Goal: Task Accomplishment & Management: Manage account settings

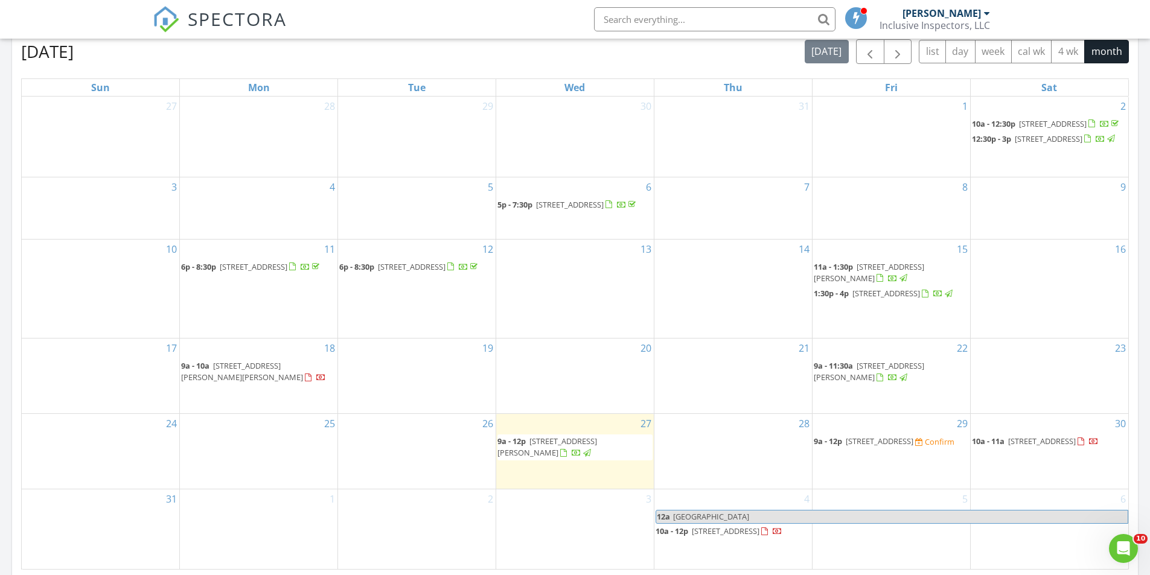
scroll to position [543, 0]
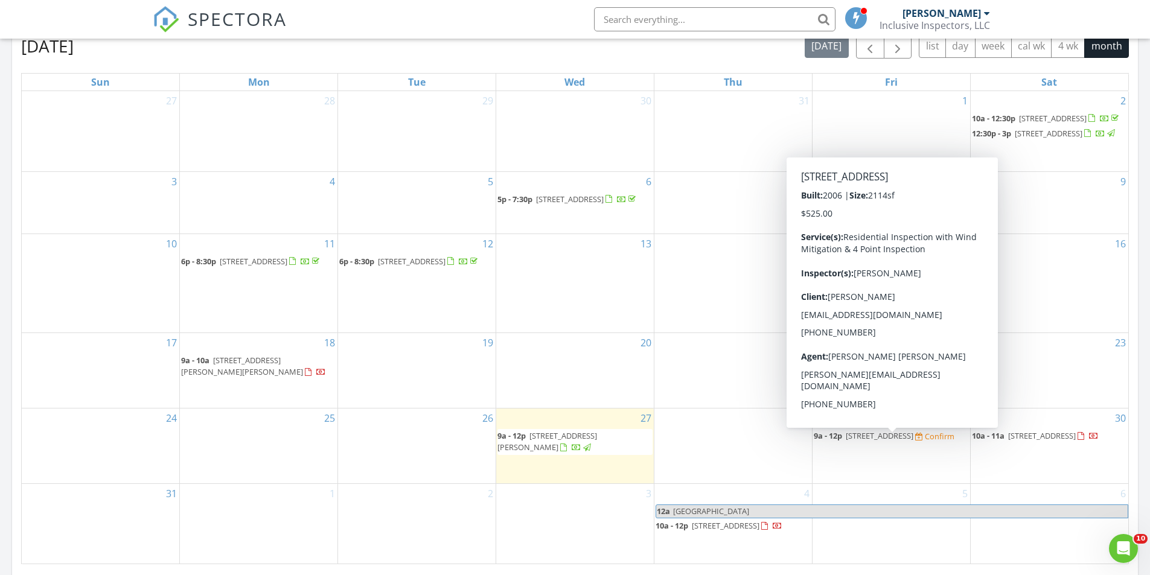
click at [875, 441] on span "2704 Suncoast Lakes Blvd, Punta Gorda 33980" at bounding box center [880, 435] width 68 height 11
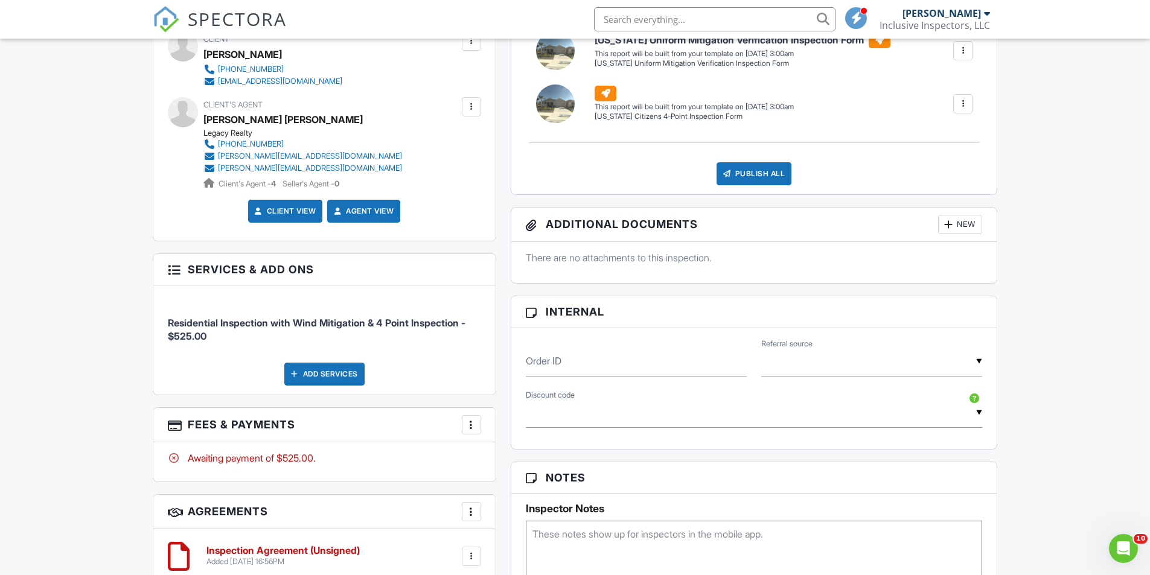
scroll to position [536, 0]
click at [657, 410] on input "text" at bounding box center [754, 414] width 457 height 30
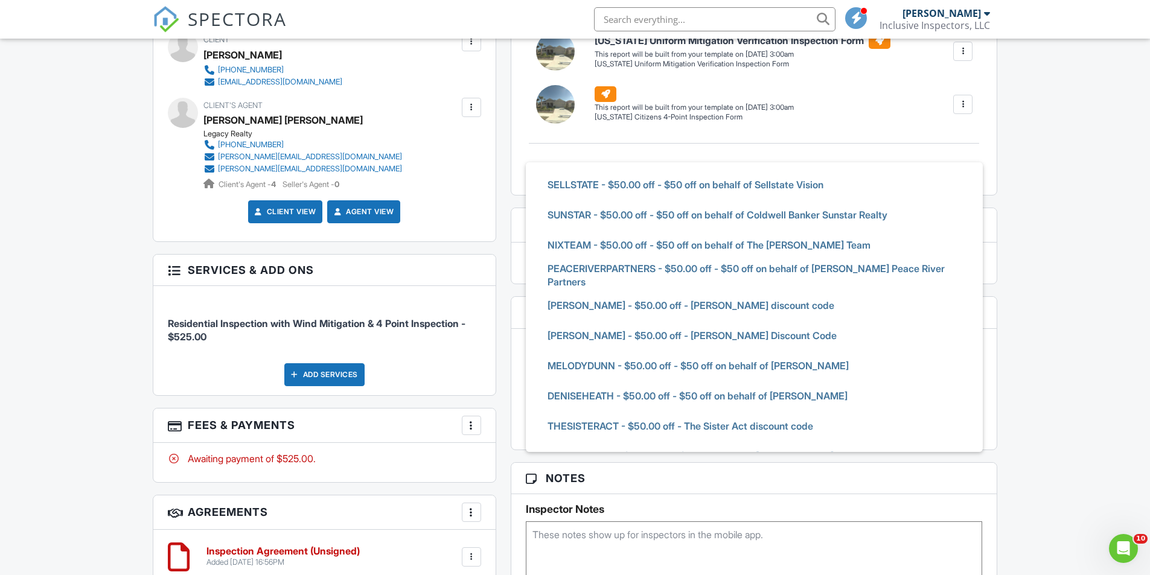
scroll to position [359, 0]
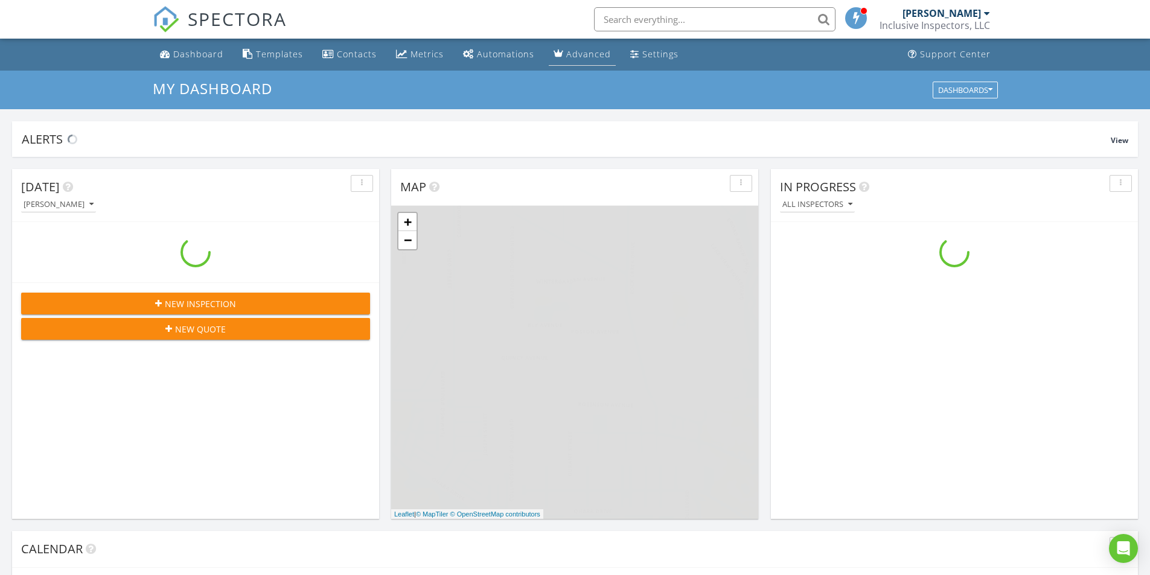
scroll to position [1117, 1169]
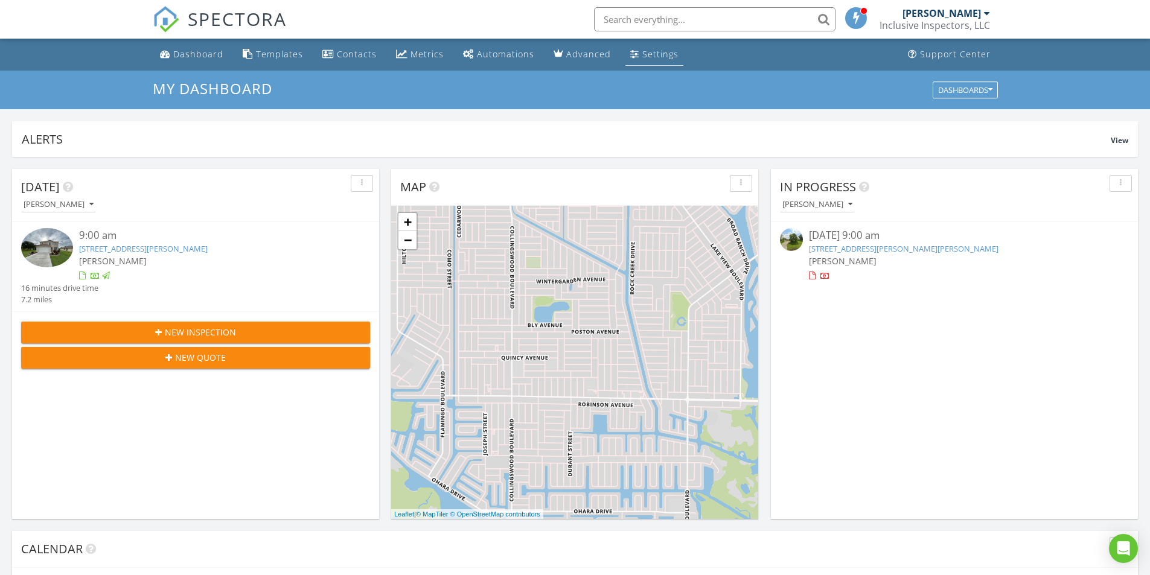
click at [631, 53] on div "Settings" at bounding box center [634, 54] width 9 height 10
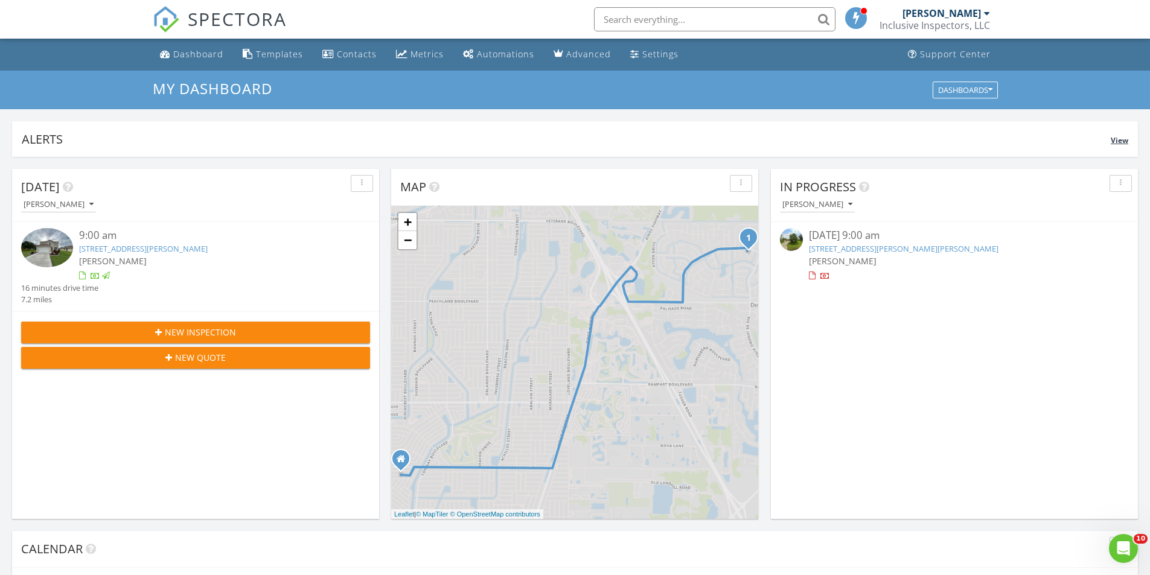
scroll to position [0, 0]
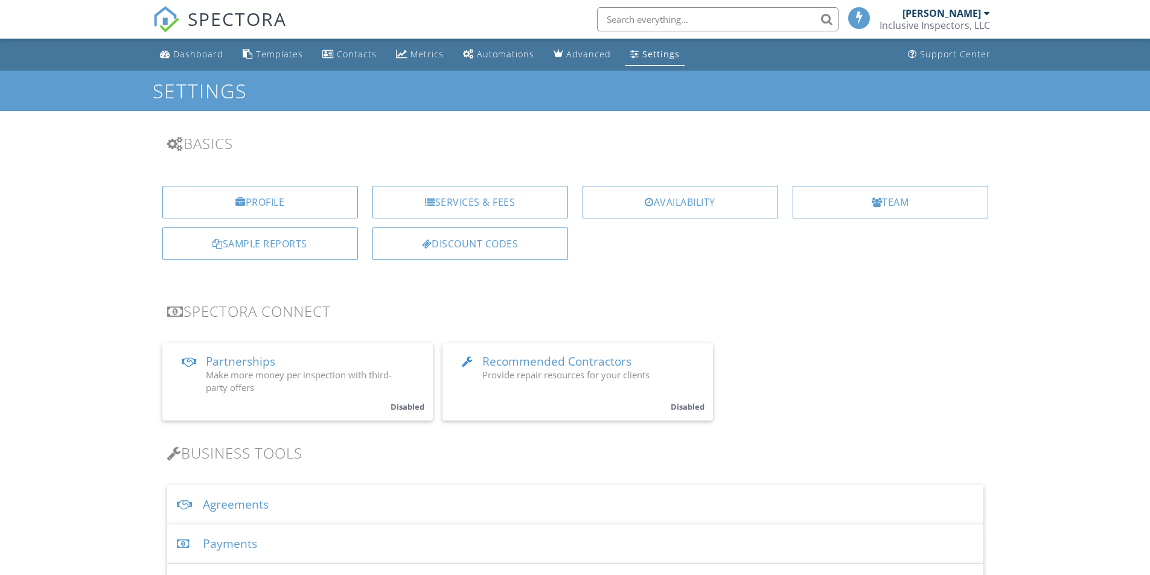
click at [504, 254] on div "Discount Codes" at bounding box center [470, 244] width 196 height 33
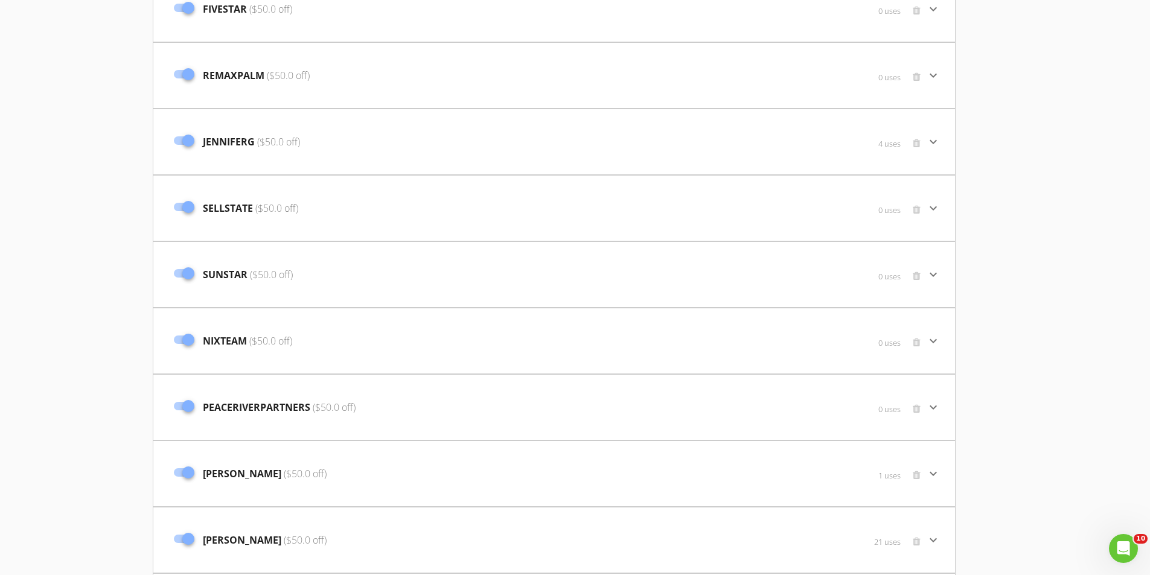
scroll to position [925, 0]
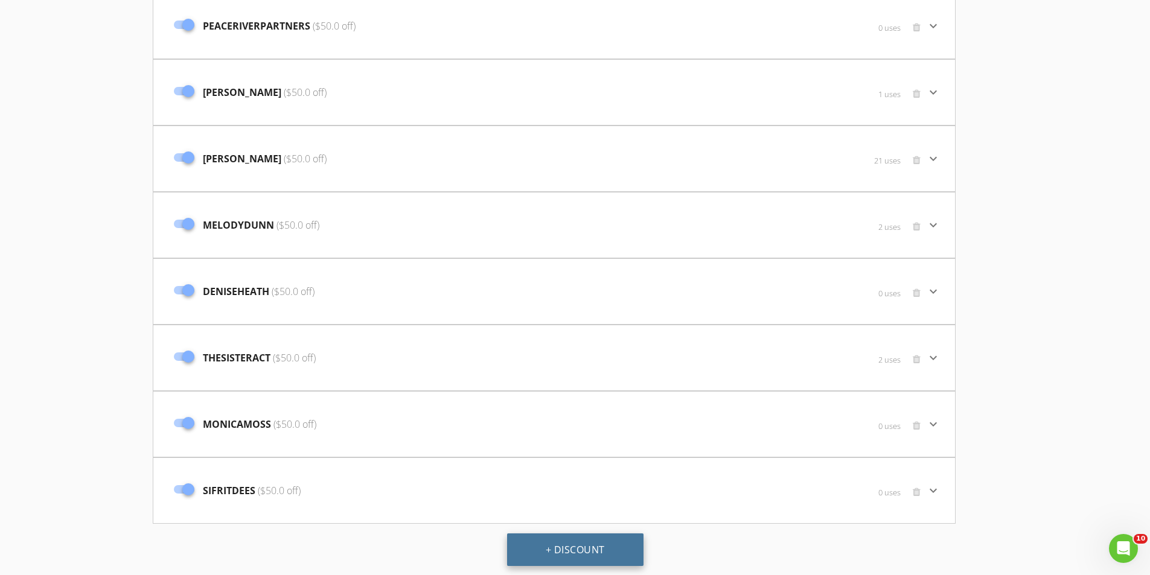
click at [593, 543] on button "+ Discount" at bounding box center [575, 550] width 136 height 33
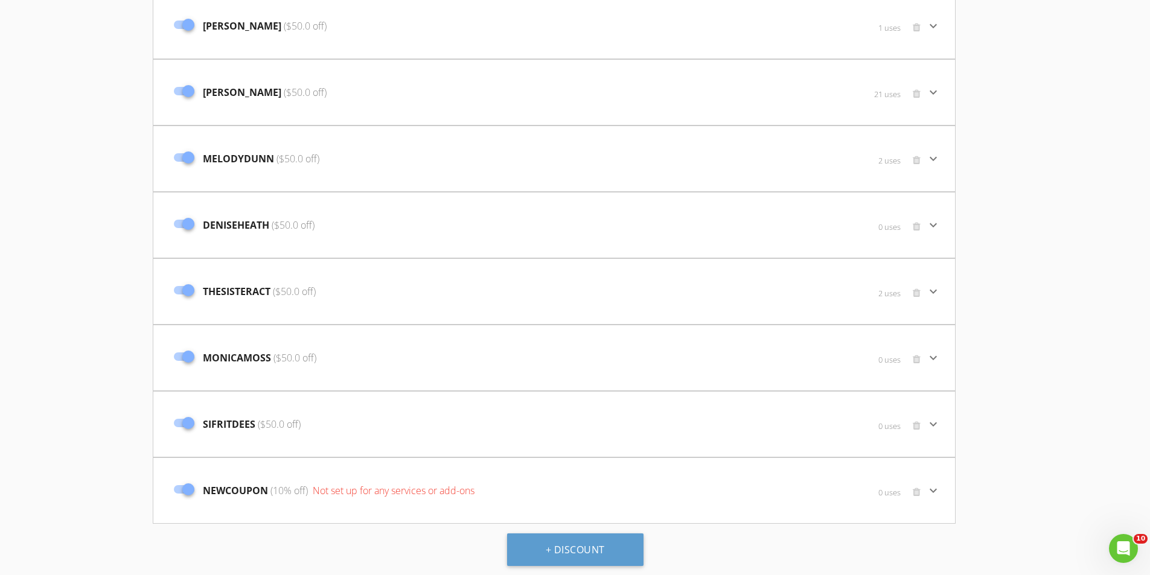
click at [932, 487] on icon "keyboard_arrow_down" at bounding box center [933, 491] width 14 height 14
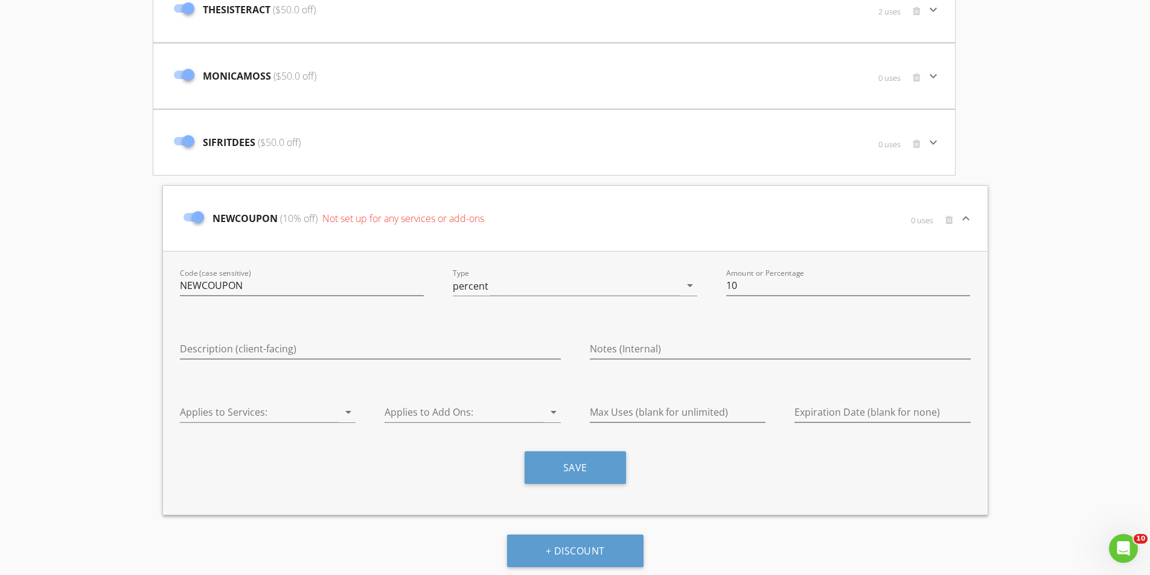
scroll to position [1274, 0]
type input "N"
type input "GOVERNMENT"
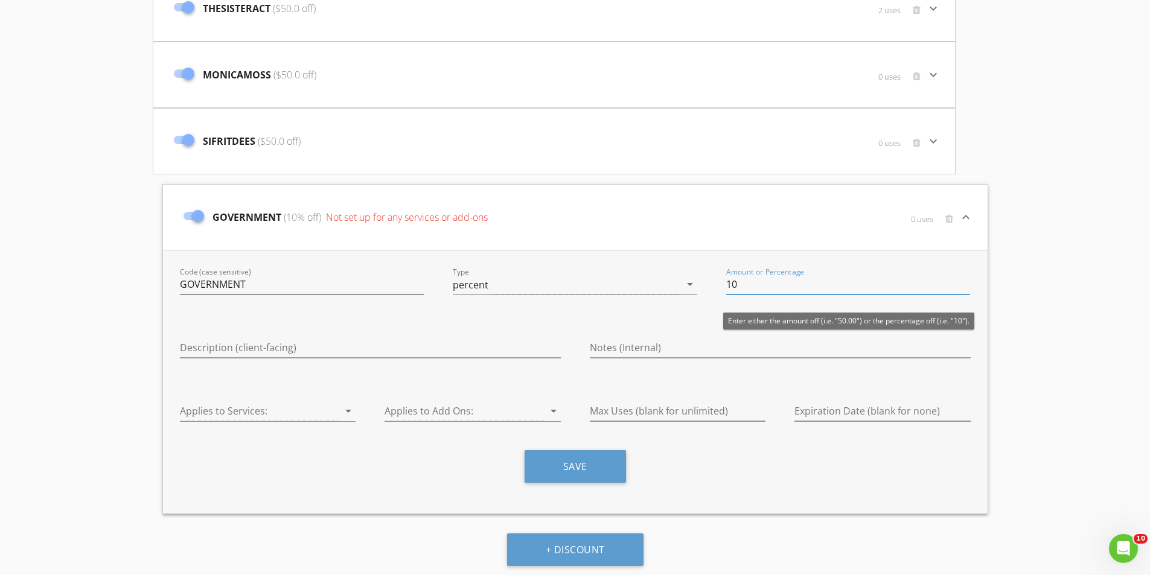
type input "1"
type input "25"
click at [302, 348] on input "Description (client-facing)" at bounding box center [370, 348] width 381 height 20
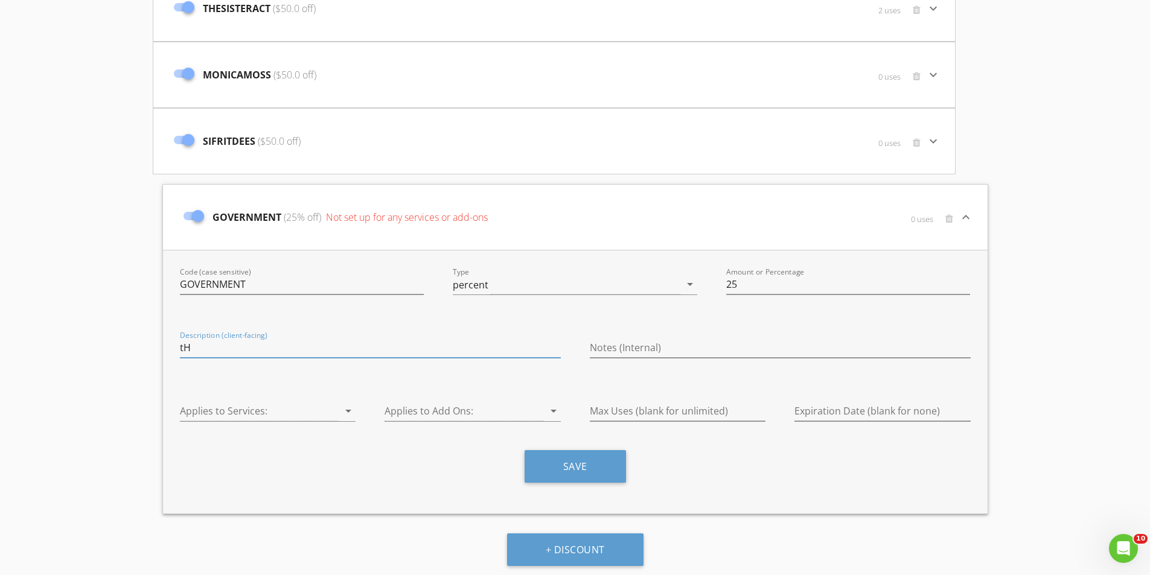
type input "t"
type input "Thank you for helping our local government! :)"
click at [336, 461] on div "Save" at bounding box center [575, 471] width 820 height 42
click at [331, 401] on div "Applies to Services: arrow_drop_down" at bounding box center [268, 413] width 176 height 39
click at [332, 413] on div at bounding box center [259, 411] width 159 height 20
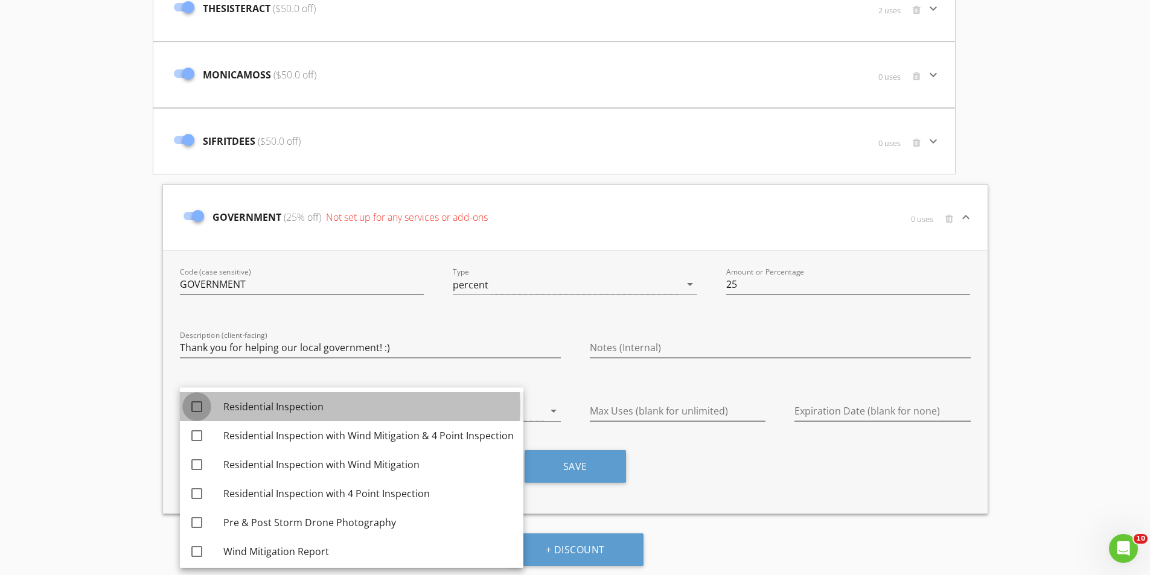
click at [188, 406] on div at bounding box center [197, 407] width 21 height 21
checkbox input "true"
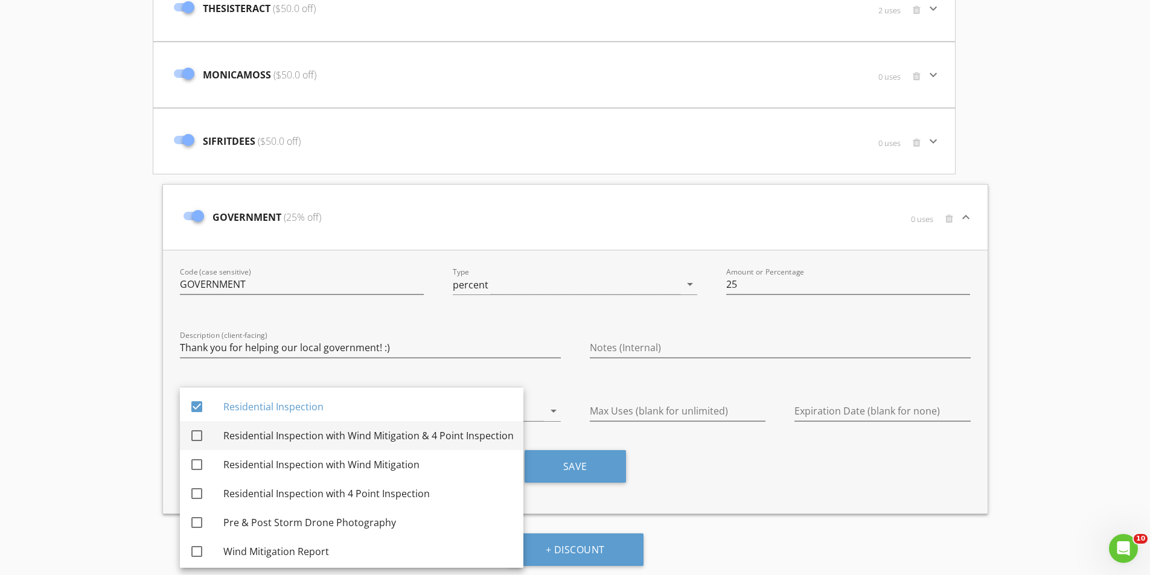
click at [197, 439] on div at bounding box center [197, 436] width 21 height 21
checkbox input "true"
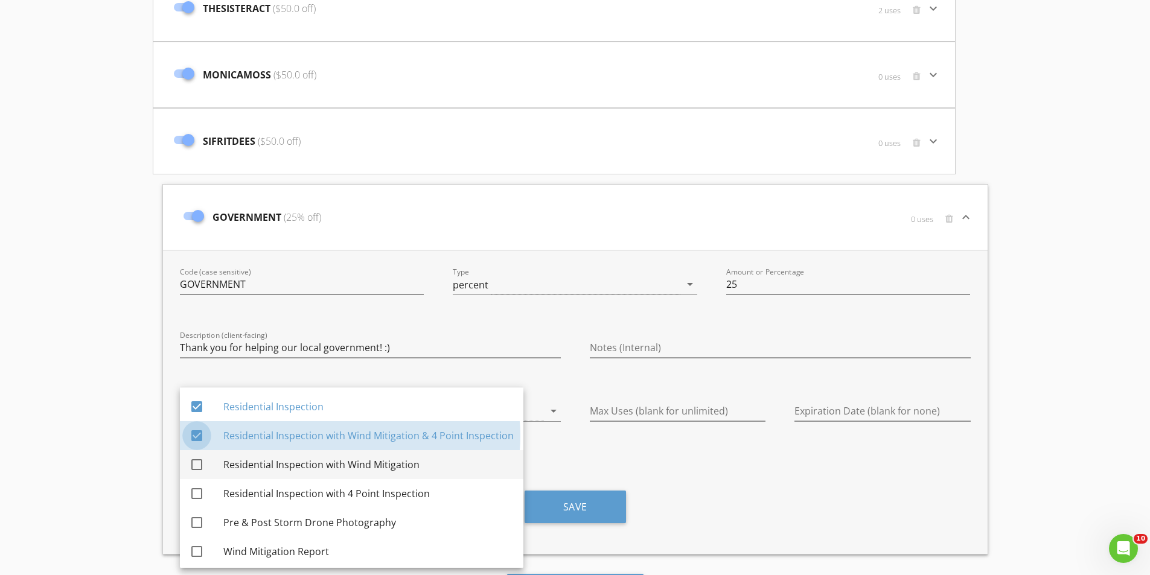
drag, startPoint x: 196, startPoint y: 468, endPoint x: 198, endPoint y: 485, distance: 17.0
click at [196, 469] on div at bounding box center [197, 465] width 21 height 21
checkbox input "true"
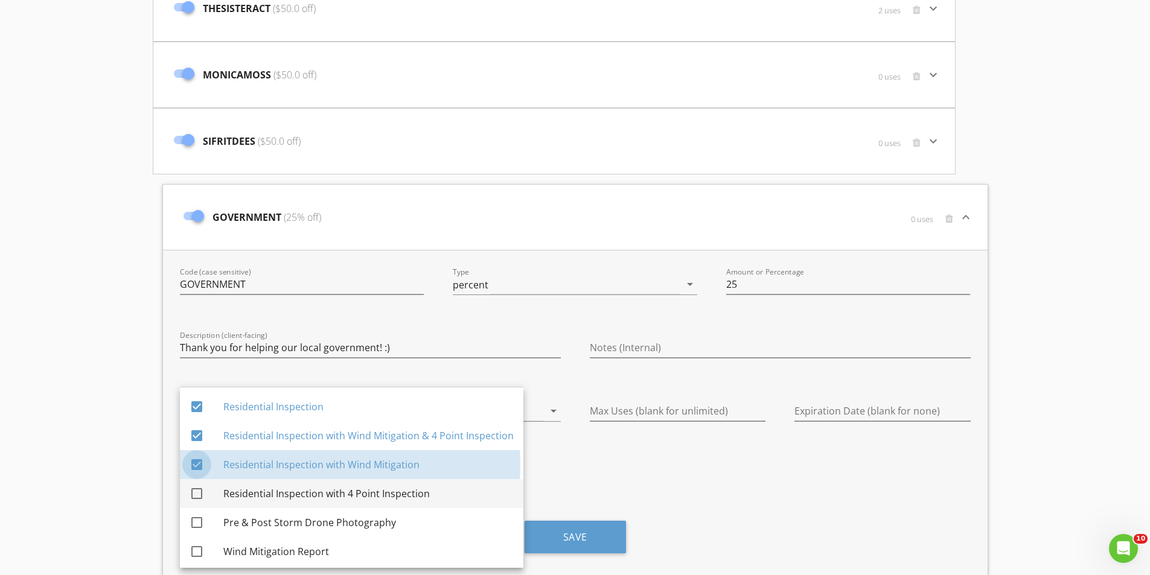
click at [199, 501] on div at bounding box center [197, 494] width 21 height 21
checkbox input "true"
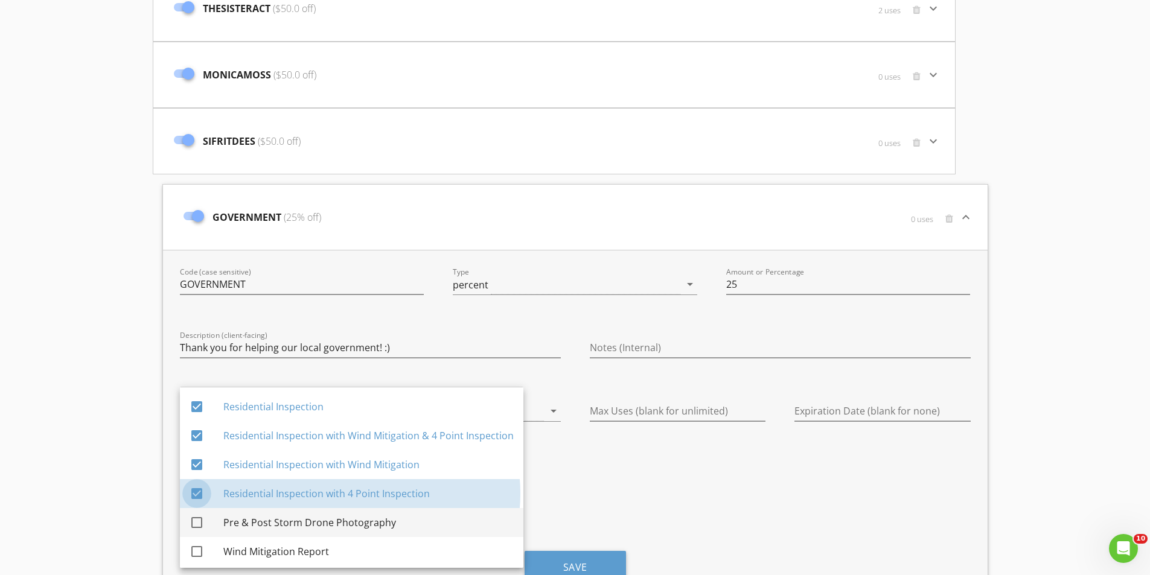
click at [200, 528] on div at bounding box center [197, 522] width 21 height 21
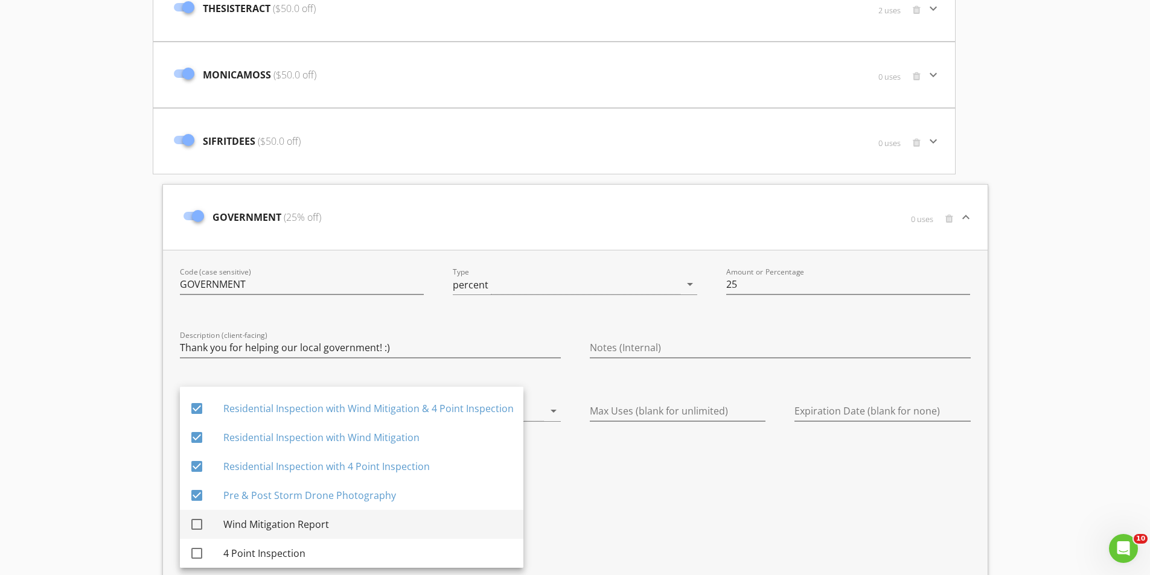
scroll to position [60, 0]
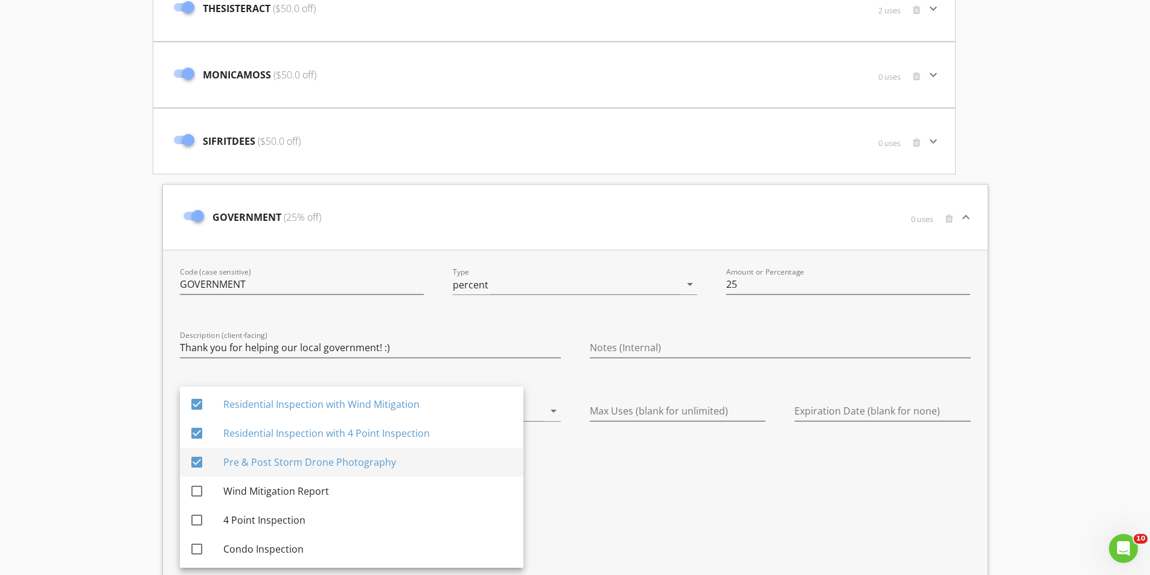
click at [198, 470] on div at bounding box center [197, 462] width 21 height 21
checkbox input "false"
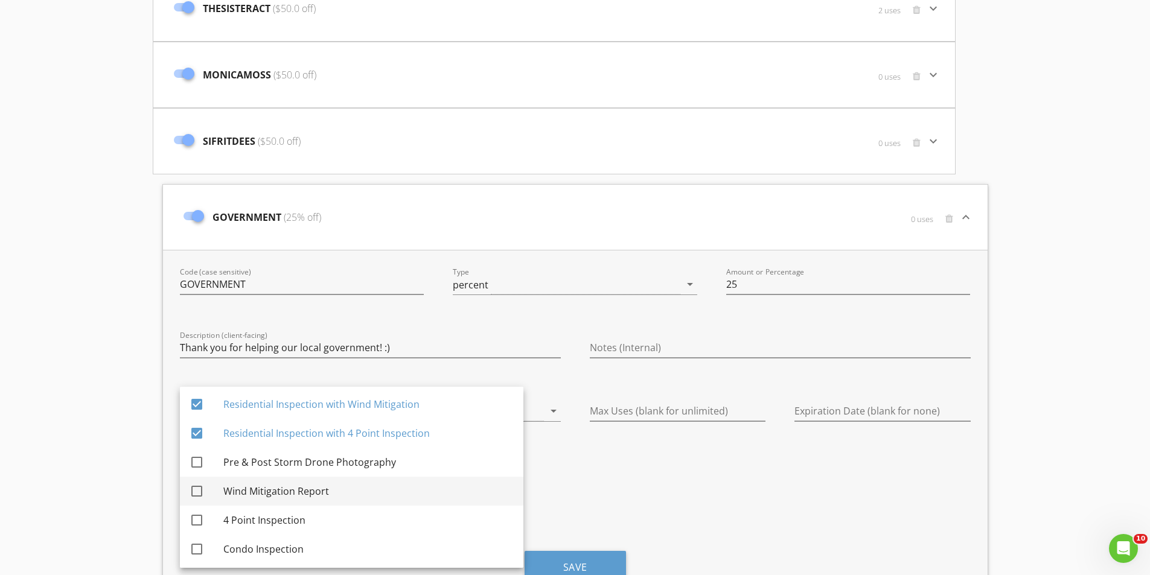
drag, startPoint x: 197, startPoint y: 489, endPoint x: 197, endPoint y: 501, distance: 12.1
click at [197, 491] on div at bounding box center [197, 491] width 21 height 21
checkbox input "true"
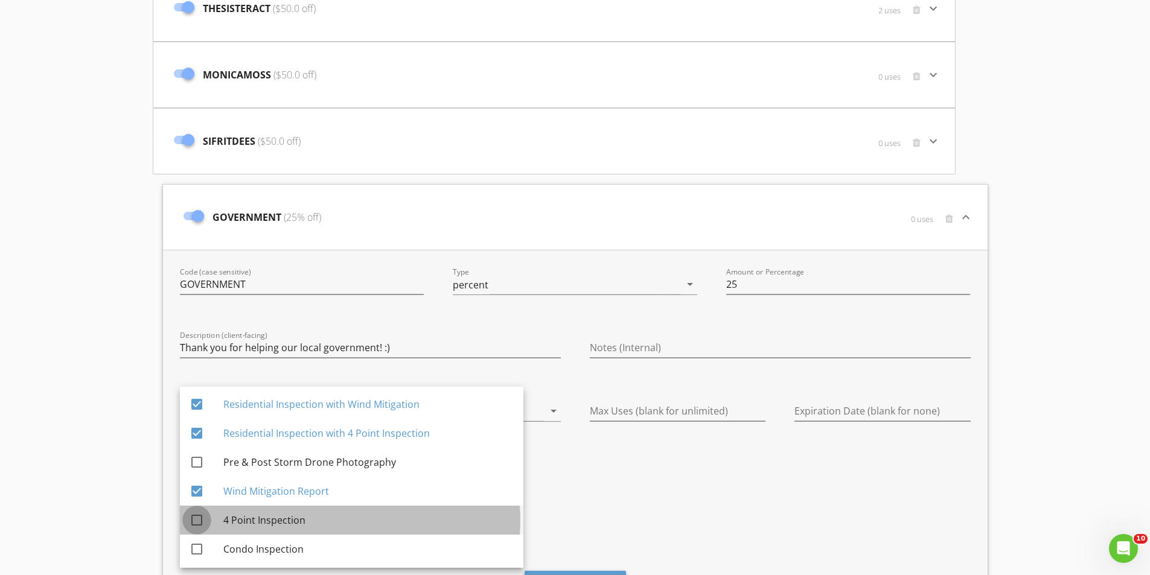
click at [196, 517] on div at bounding box center [197, 520] width 21 height 21
checkbox input "true"
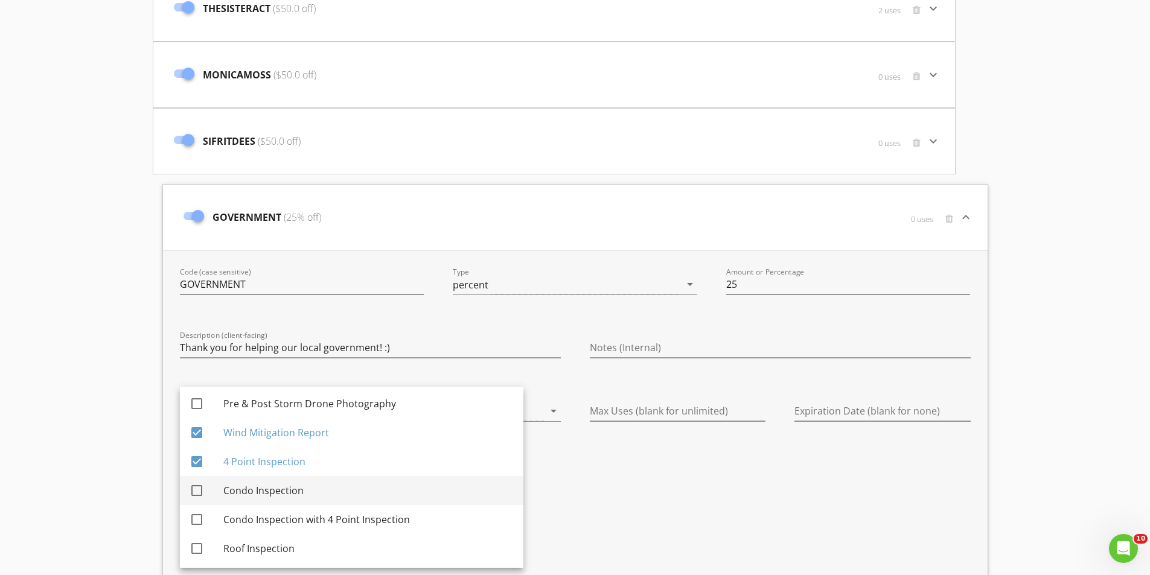
scroll to position [121, 0]
click at [197, 492] on div at bounding box center [197, 489] width 21 height 21
checkbox input "true"
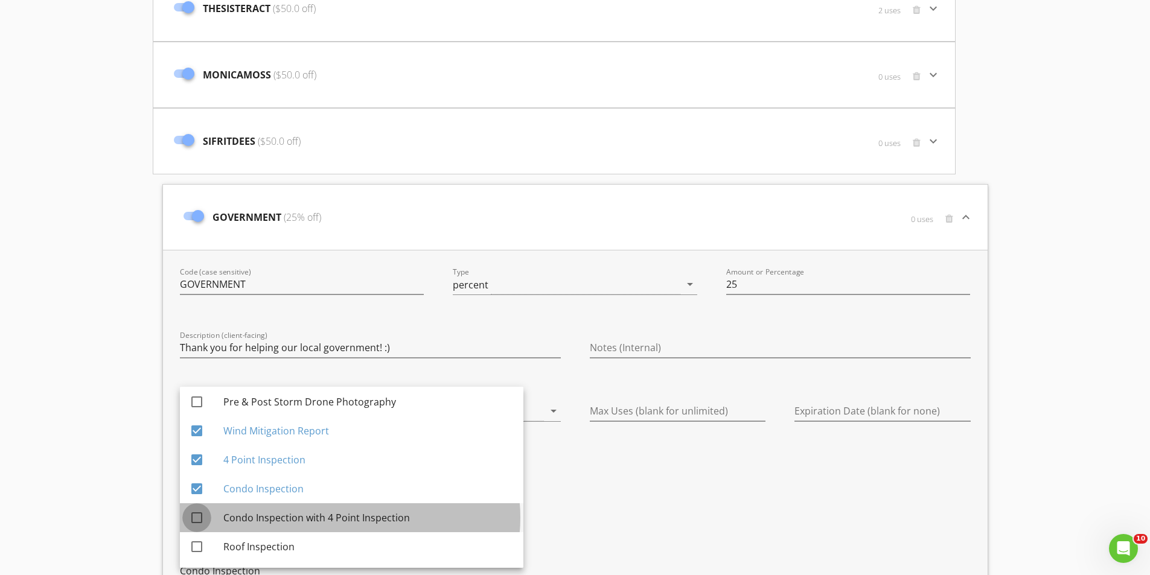
click at [199, 517] on div at bounding box center [197, 518] width 21 height 21
checkbox input "true"
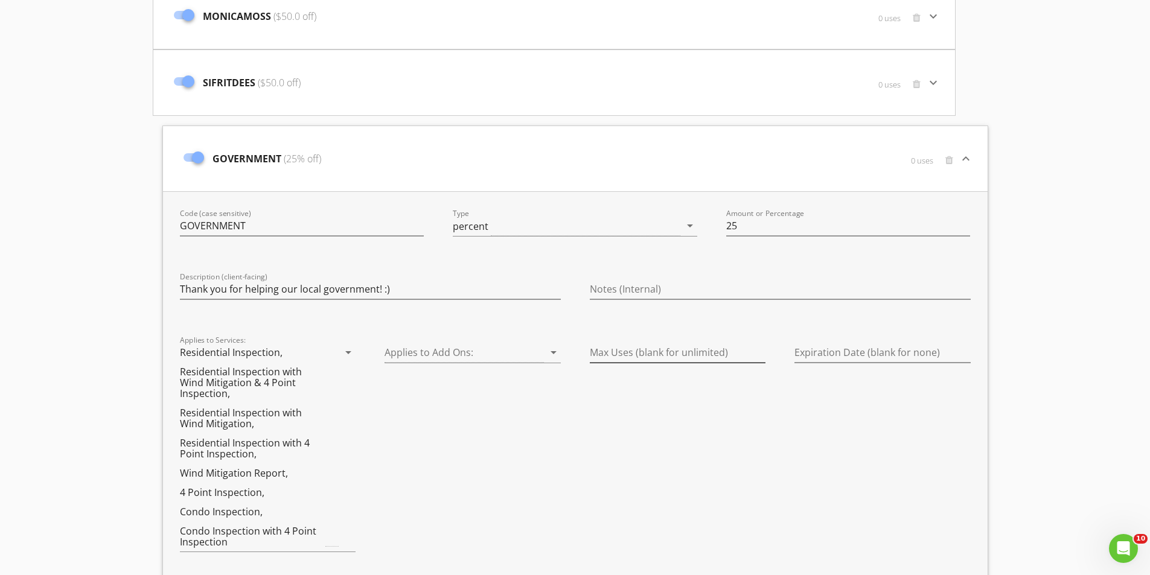
scroll to position [1335, 0]
click at [831, 345] on input "Expiration Date (blank for none)" at bounding box center [882, 351] width 176 height 20
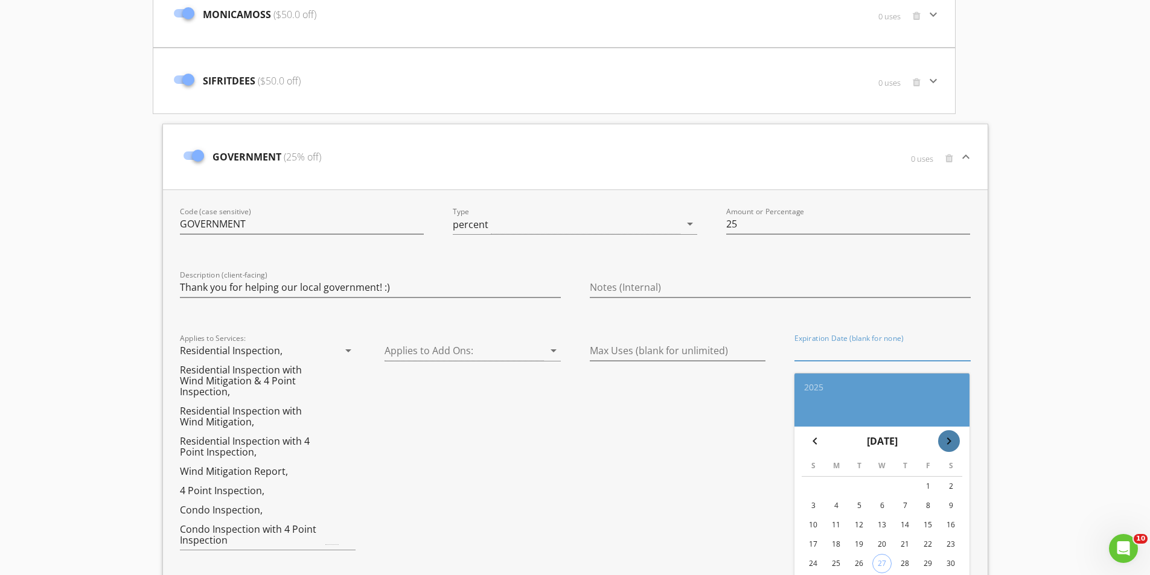
click at [958, 442] on div "chevron_right" at bounding box center [949, 441] width 22 height 14
click at [860, 564] on div "30" at bounding box center [858, 563] width 19 height 19
type input "2025-09-30"
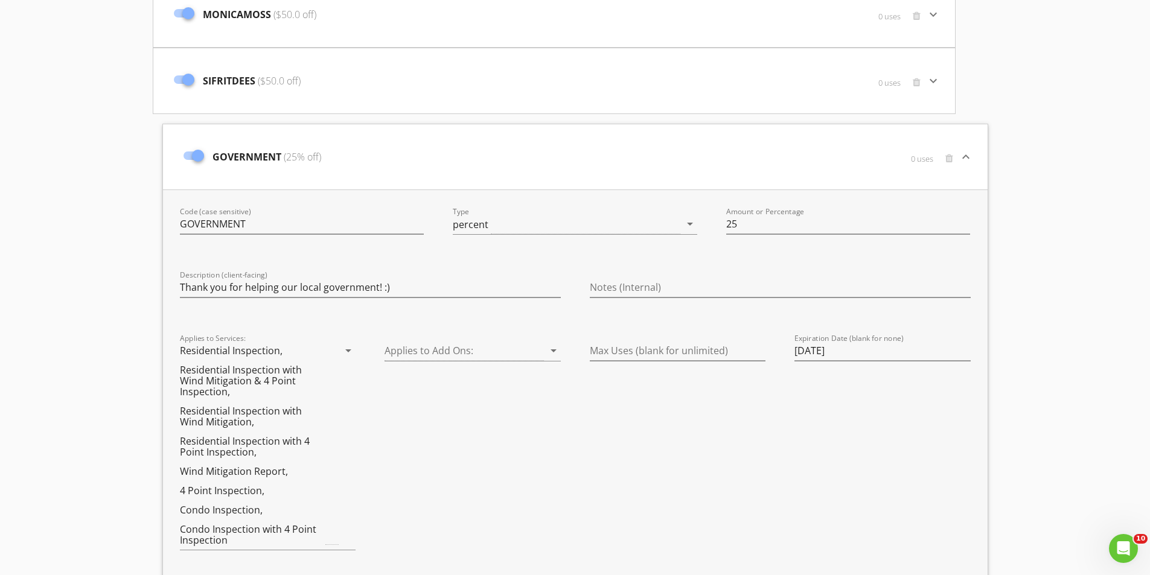
click at [683, 446] on div "Max Uses (blank for unlimited)" at bounding box center [677, 447] width 205 height 240
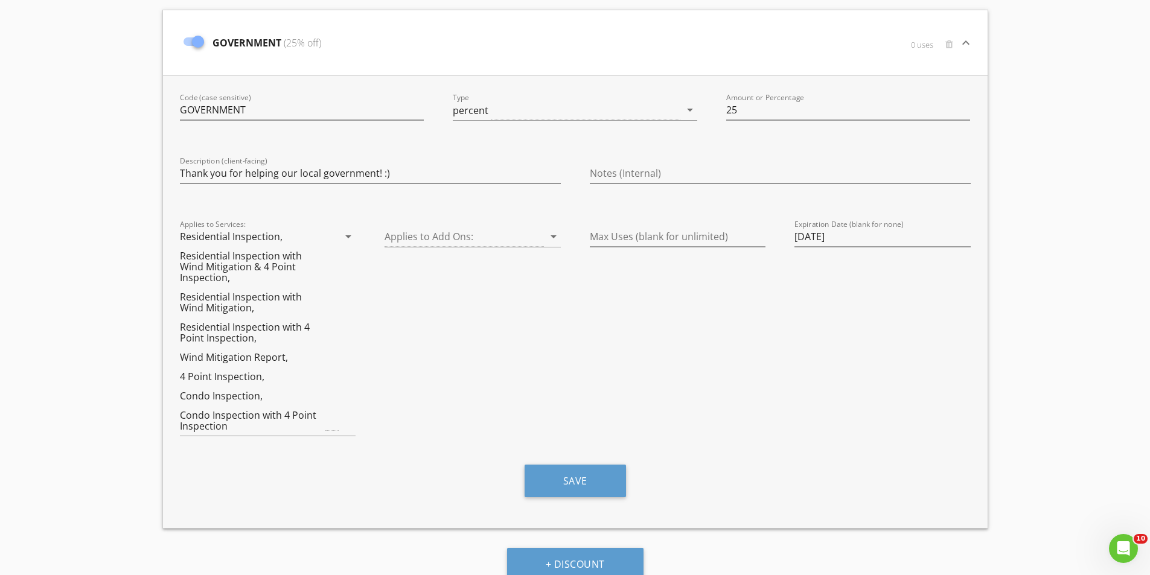
scroll to position [1463, 0]
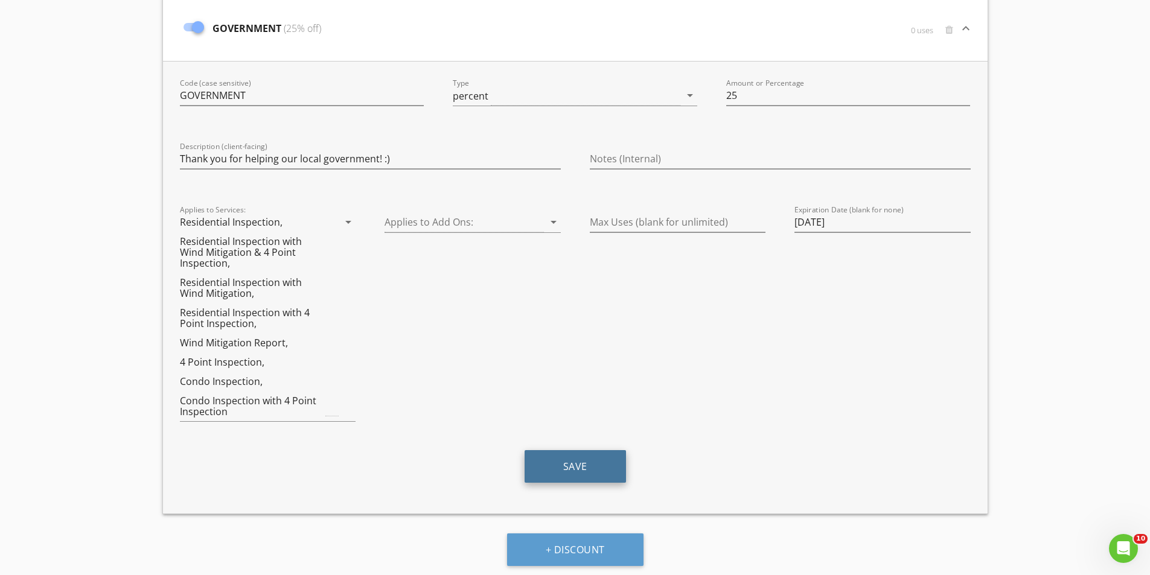
click at [595, 467] on button "Save" at bounding box center [575, 466] width 101 height 33
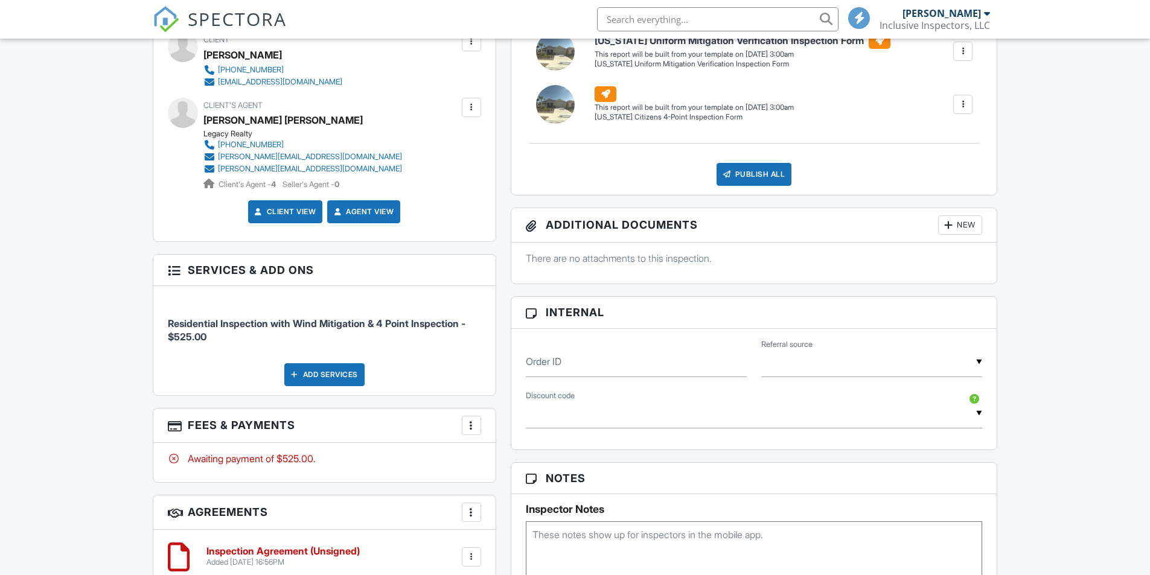
click at [645, 406] on input "text" at bounding box center [754, 414] width 457 height 30
click at [640, 431] on div "▼ BANQUET - $50.00 off - $50 Off of a Full Home Inspection! THANKYOU - 40.0% of…" at bounding box center [754, 420] width 471 height 42
click at [642, 426] on input "text" at bounding box center [754, 414] width 457 height 30
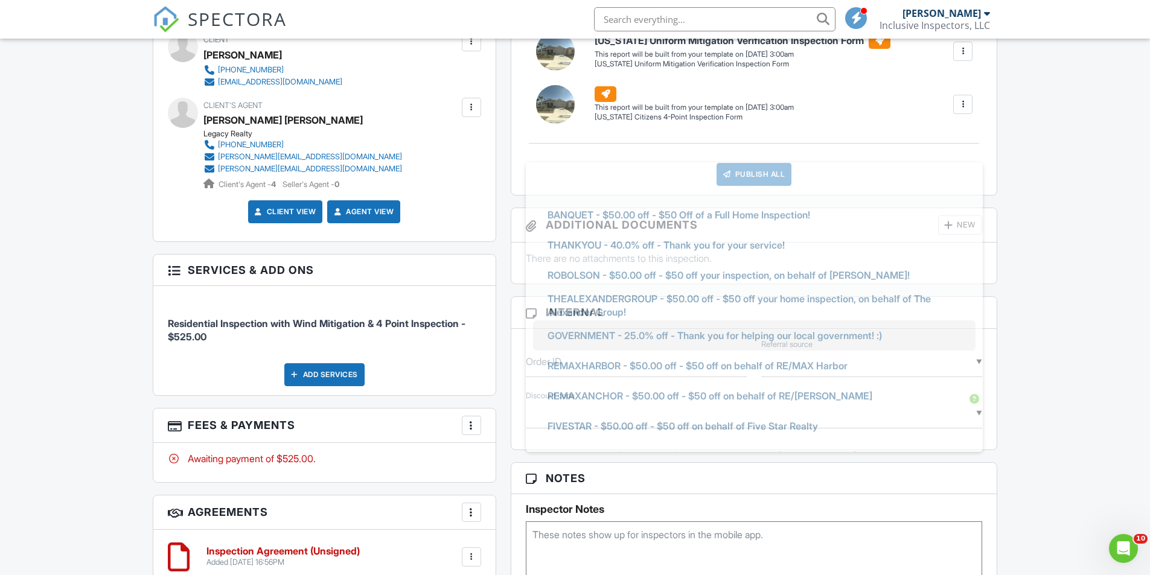
click at [631, 338] on span "GOVERNMENT - 25.0% off - Thank you for helping our local government! :)" at bounding box center [715, 336] width 354 height 30
type input "GOVERNMENT - 25.0% off - Thank you for helping our local government! :)"
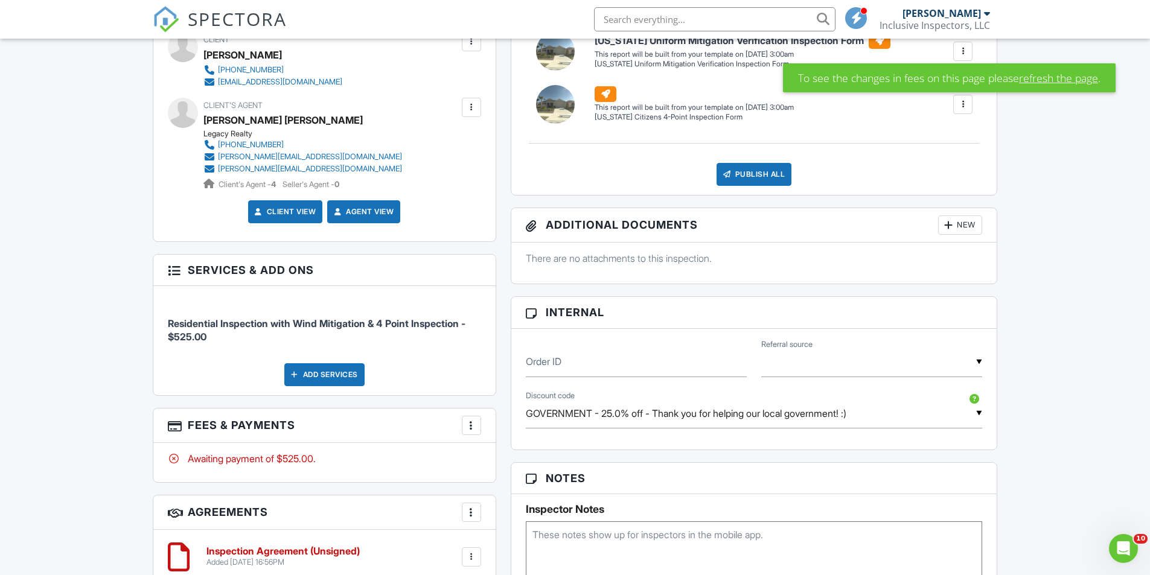
click at [1039, 78] on link "refresh the page" at bounding box center [1058, 78] width 79 height 16
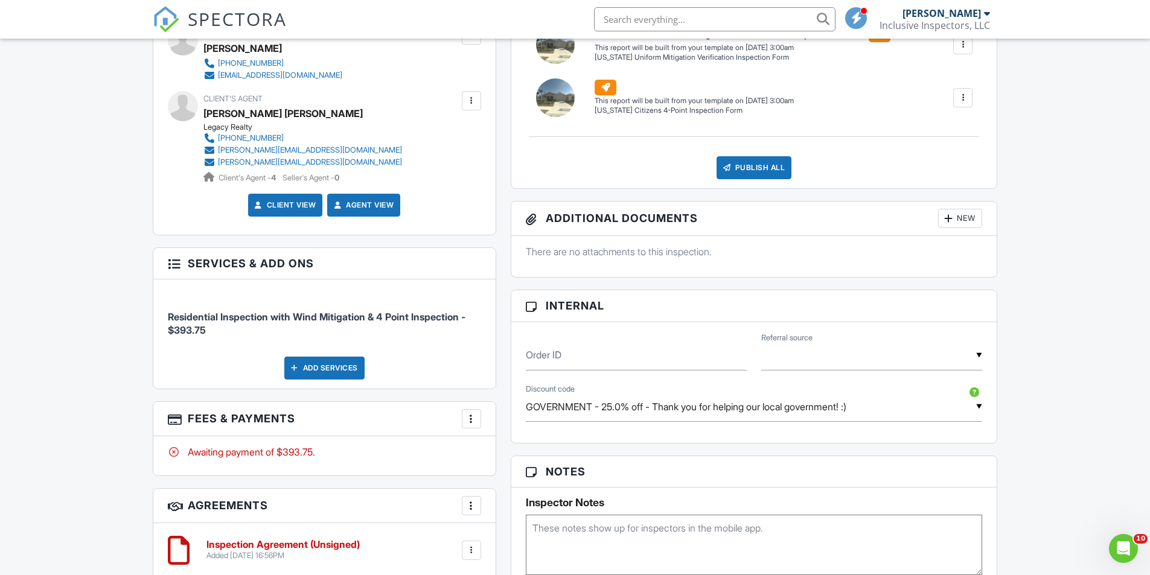
scroll to position [543, 0]
click at [892, 406] on input "GOVERNMENT - 25.0% off - Thank you for helping our local government! :)" at bounding box center [754, 407] width 457 height 30
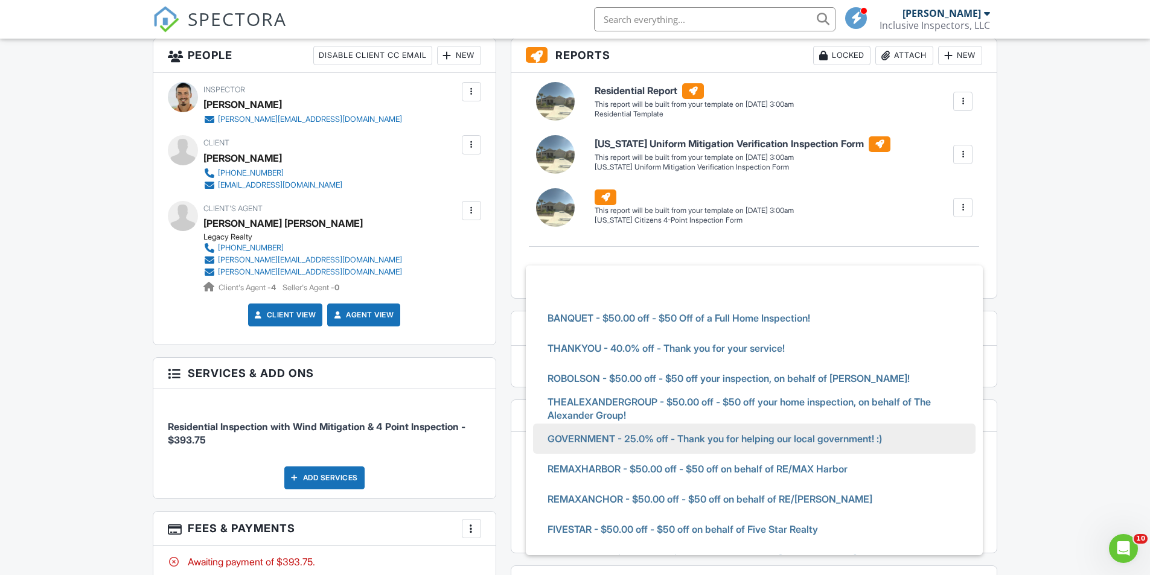
scroll to position [362, 0]
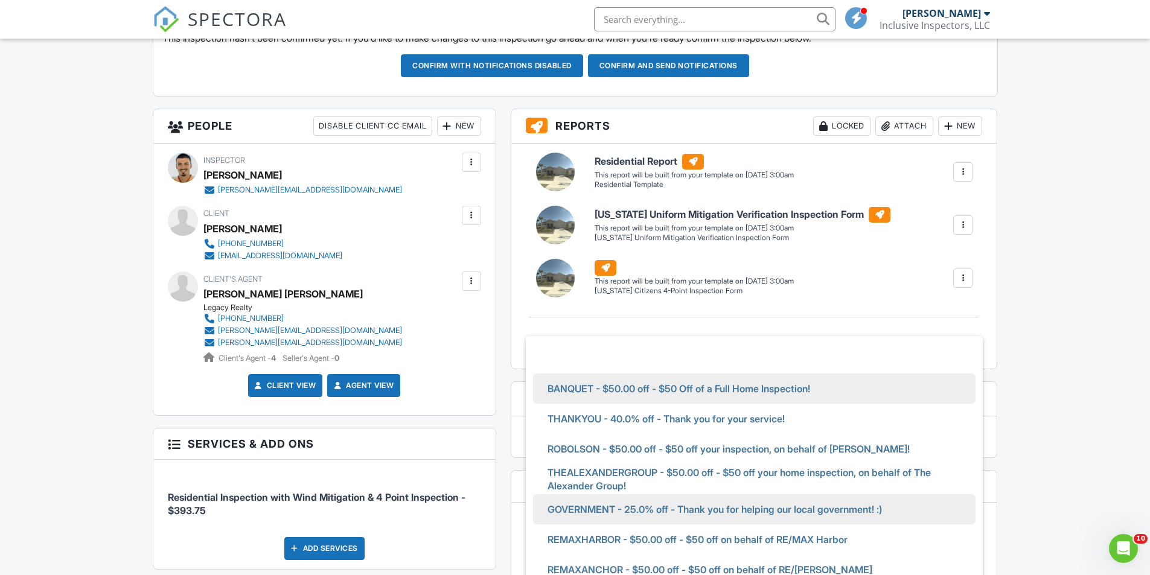
click at [662, 386] on span "BANQUET - $50.00 off - $50 Off of a Full Home Inspection!" at bounding box center [679, 389] width 282 height 30
type input "BANQUET - $50.00 off - $50 Off of a Full Home Inspection!"
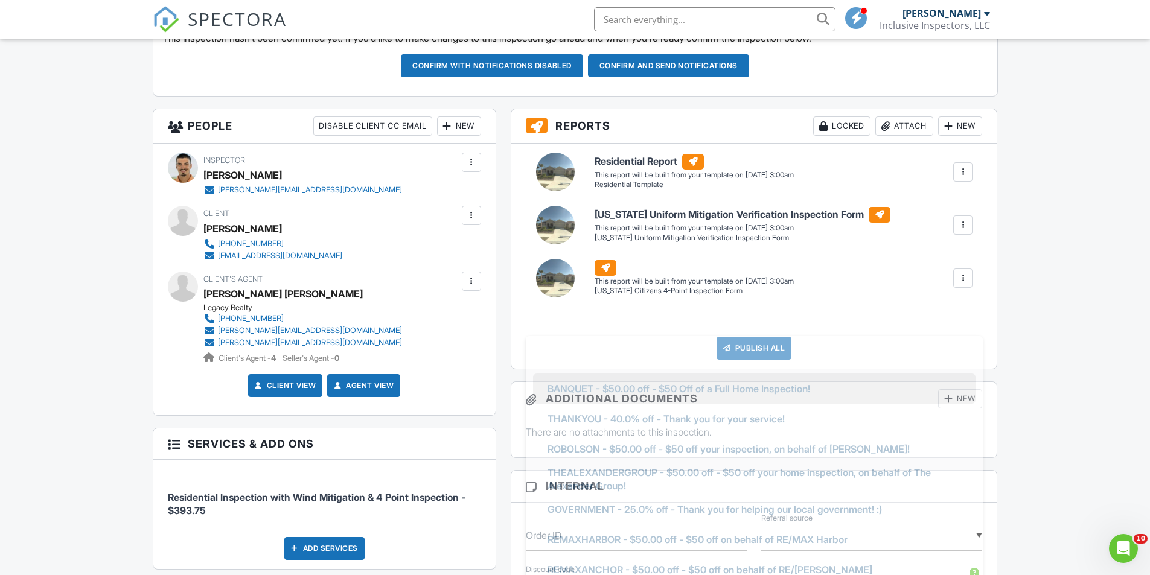
scroll to position [37, 0]
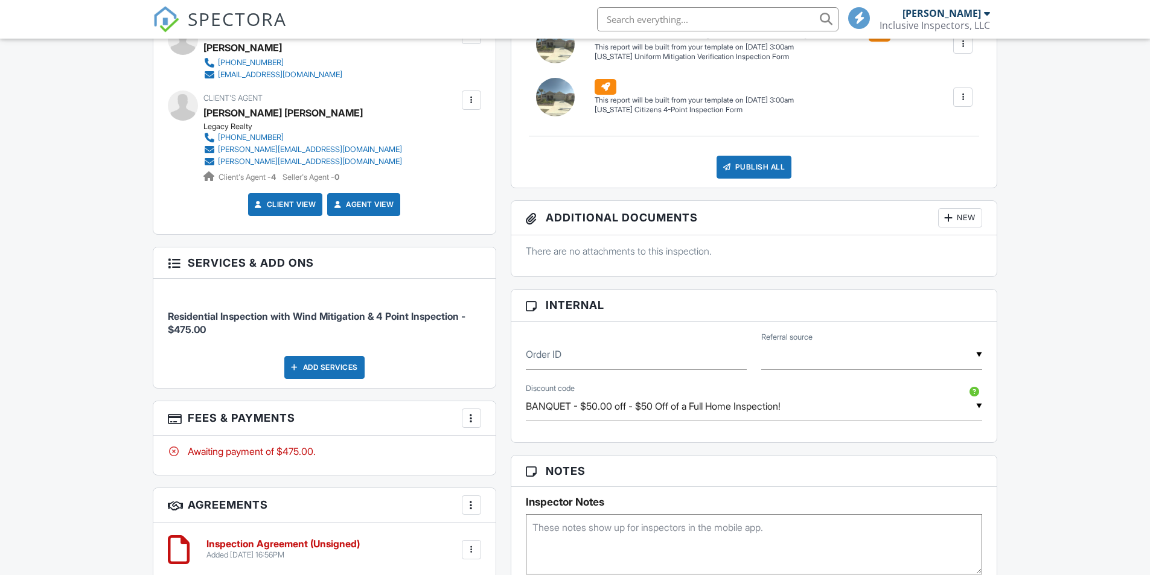
click at [668, 419] on input "BANQUET - $50.00 off - $50 Off of a Full Home Inspection!" at bounding box center [754, 407] width 457 height 30
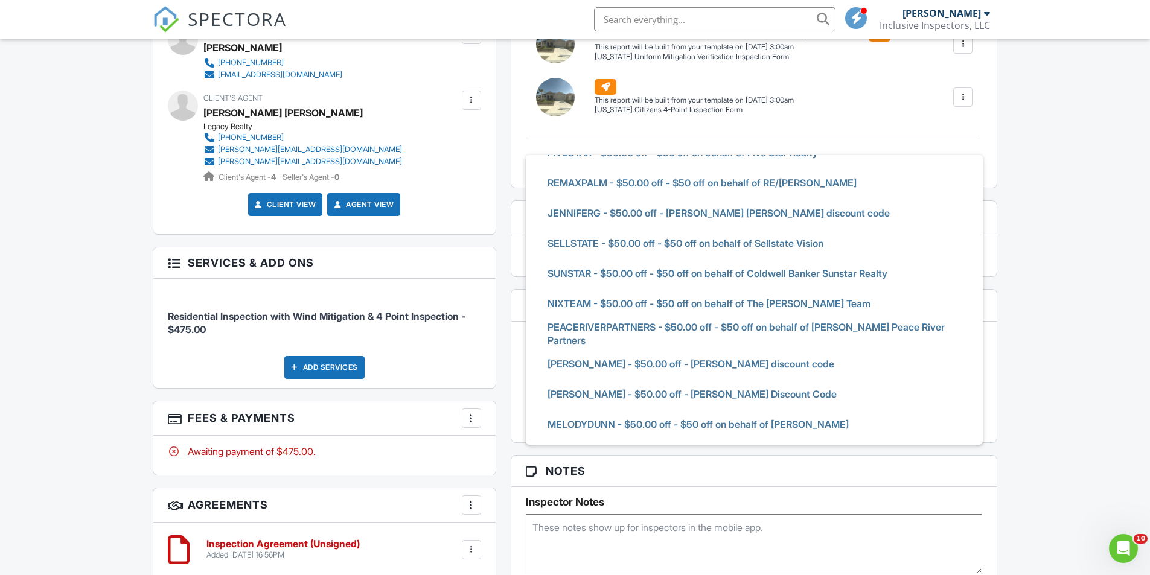
scroll to position [27, 0]
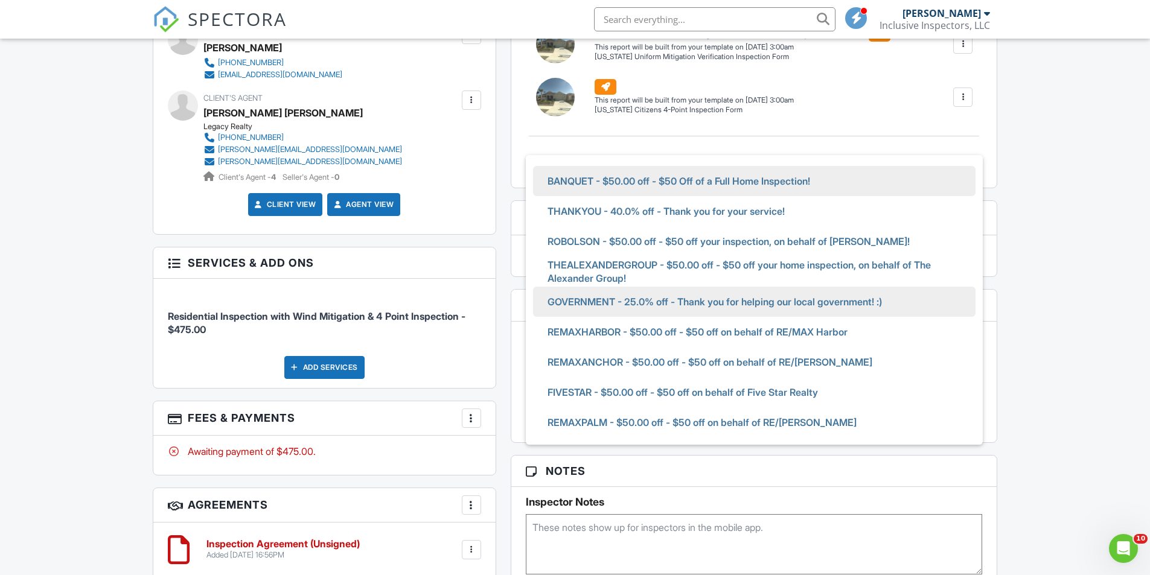
click at [650, 306] on span "GOVERNMENT - 25.0% off - Thank you for helping our local government! :)" at bounding box center [715, 302] width 354 height 30
type input "GOVERNMENT - 25.0% off - Thank you for helping our local government! :)"
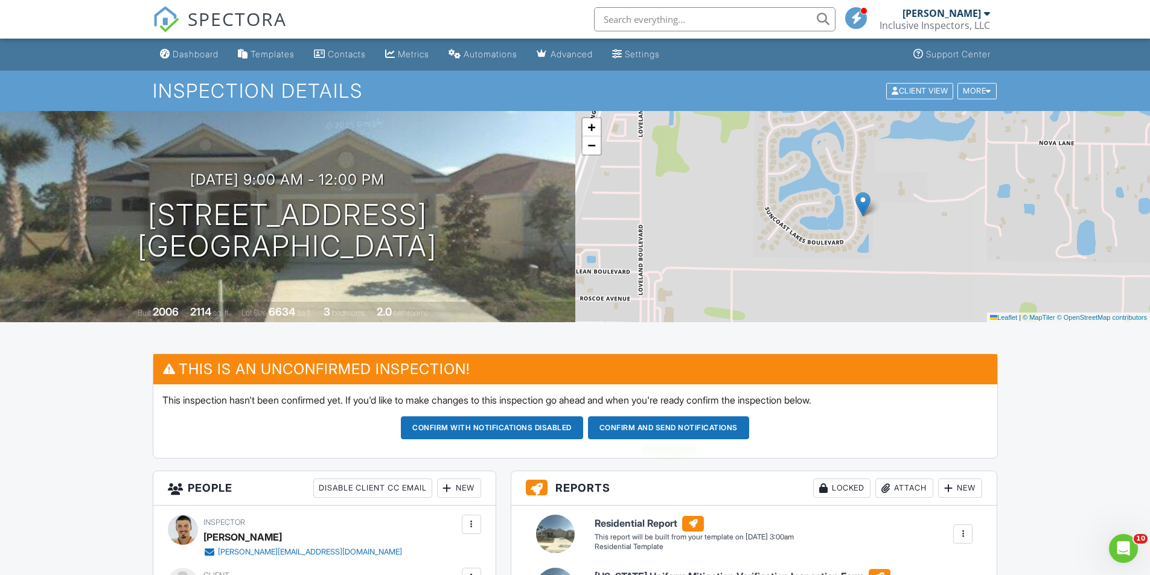
click at [583, 430] on button "Confirm and send notifications" at bounding box center [492, 428] width 182 height 23
